Goal: Information Seeking & Learning: Compare options

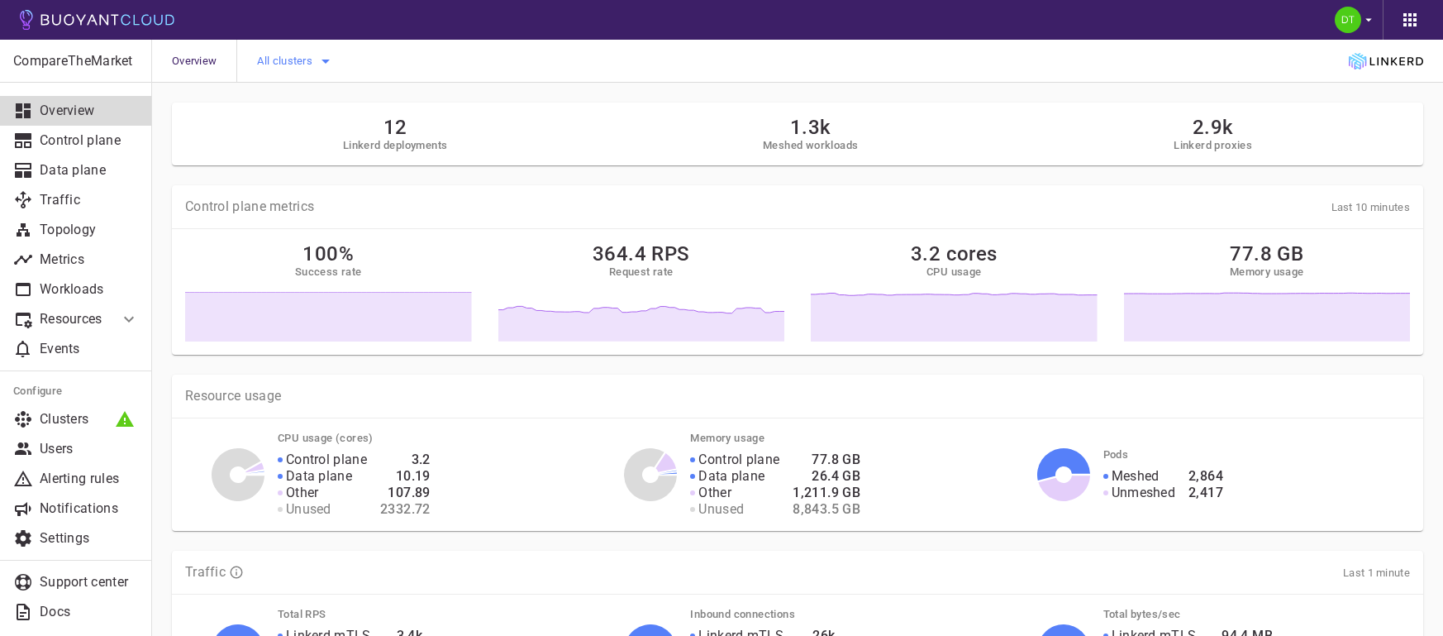
click at [326, 60] on icon "button" at bounding box center [326, 62] width 8 height 4
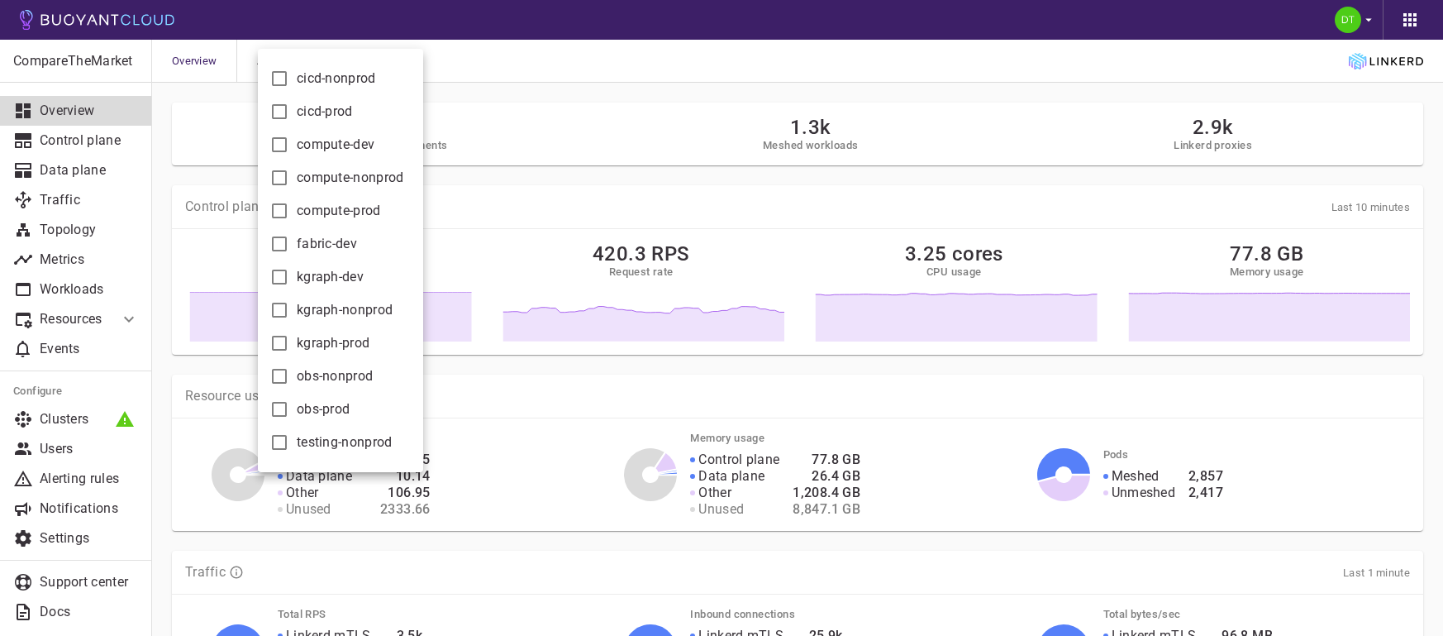
click at [279, 110] on input "cicd-prod" at bounding box center [279, 112] width 20 height 20
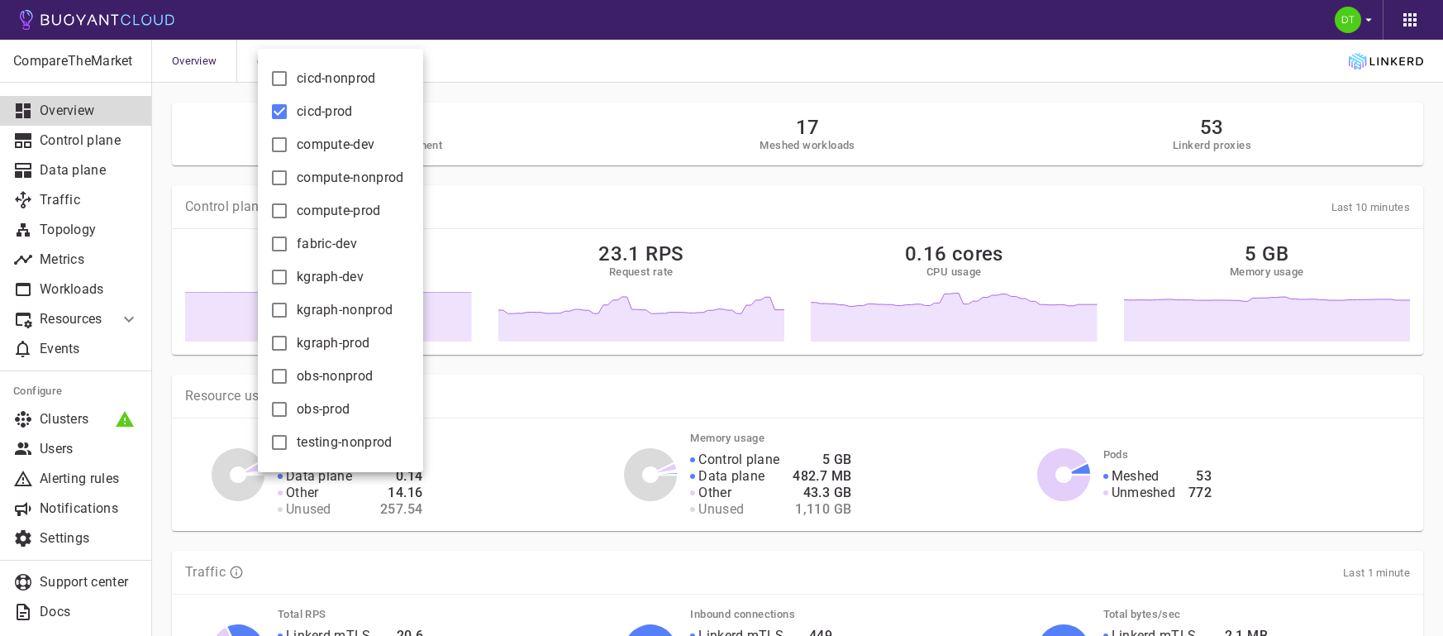
click at [279, 110] on input "cicd-prod" at bounding box center [279, 112] width 20 height 20
checkbox input "false"
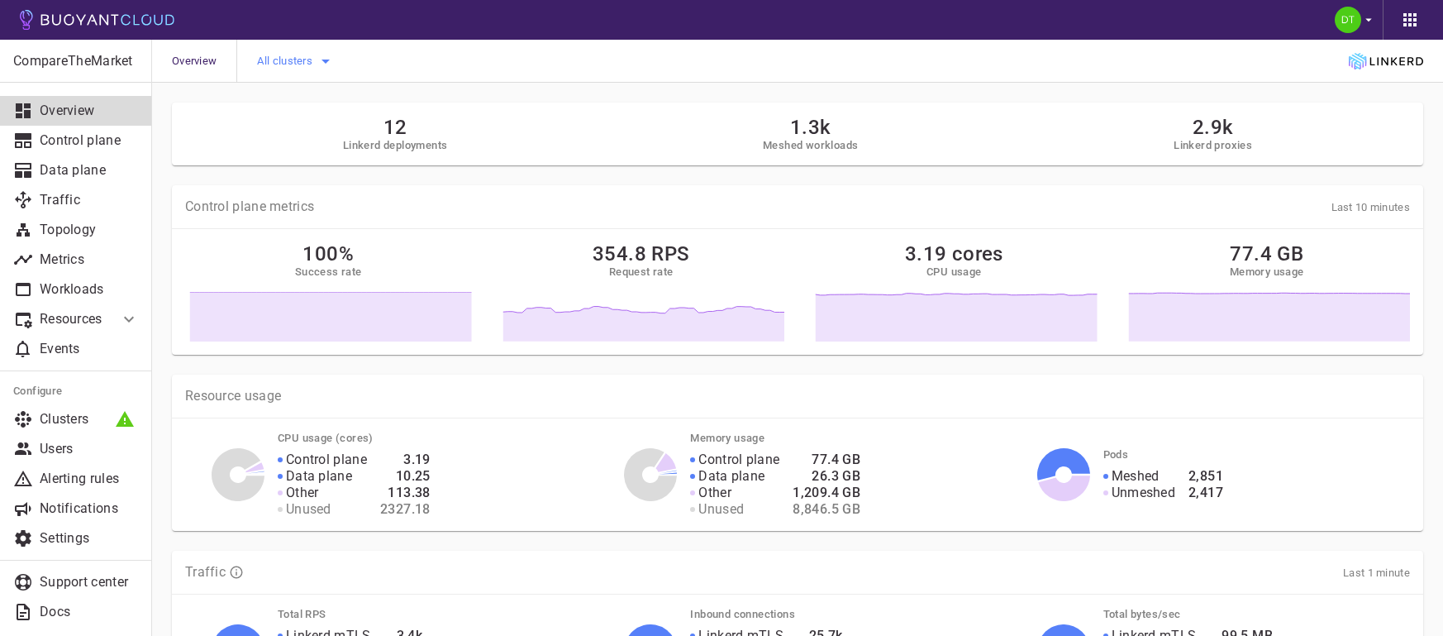
click at [330, 63] on icon "button" at bounding box center [326, 61] width 20 height 20
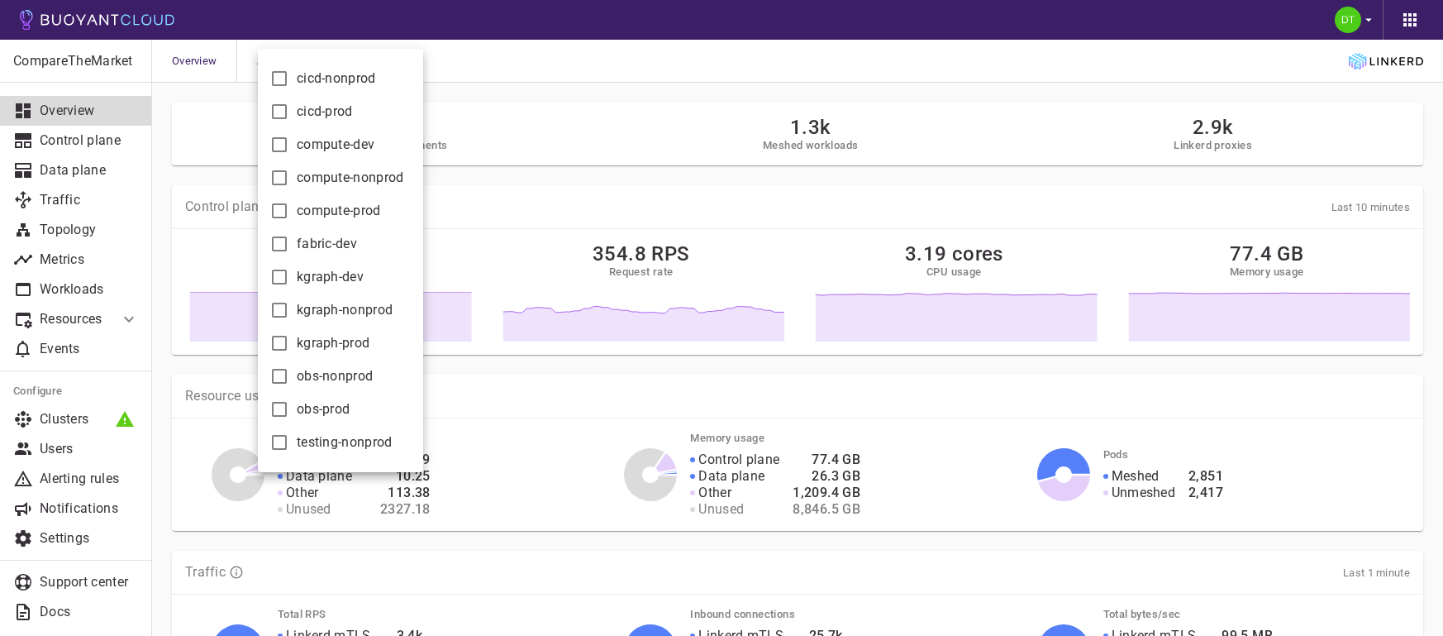
click at [283, 110] on input "cicd-prod" at bounding box center [279, 112] width 20 height 20
checkbox input "true"
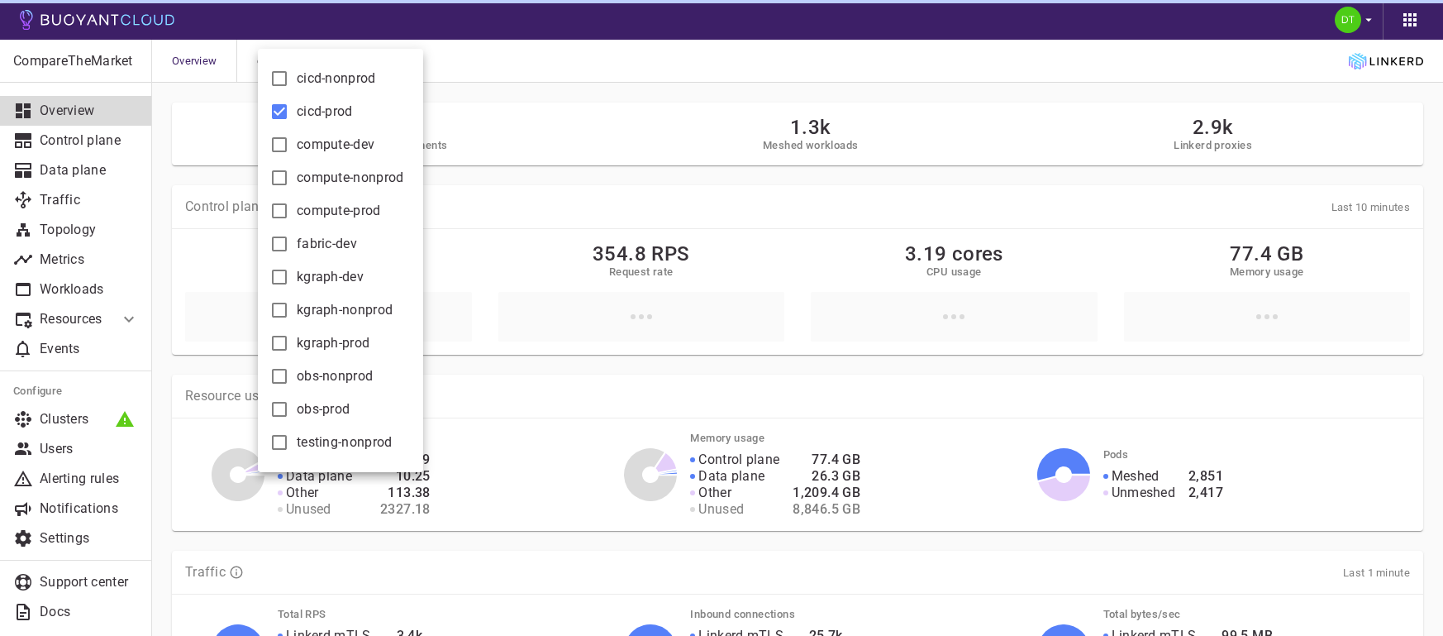
click at [279, 209] on input "compute-prod" at bounding box center [279, 211] width 20 height 20
checkbox input "true"
click at [280, 339] on input "kgraph-prod" at bounding box center [279, 343] width 20 height 20
checkbox input "true"
click at [282, 409] on input "obs-prod" at bounding box center [279, 409] width 20 height 20
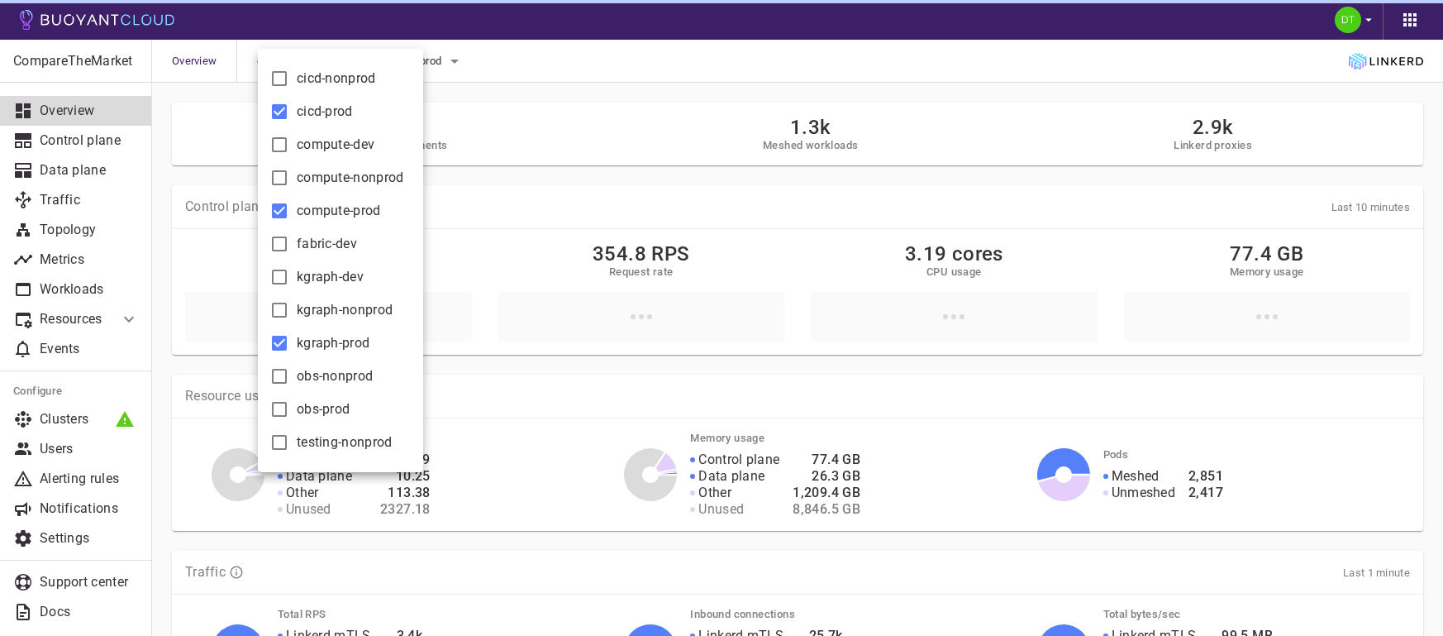
checkbox input "true"
